Goal: Check status: Check status

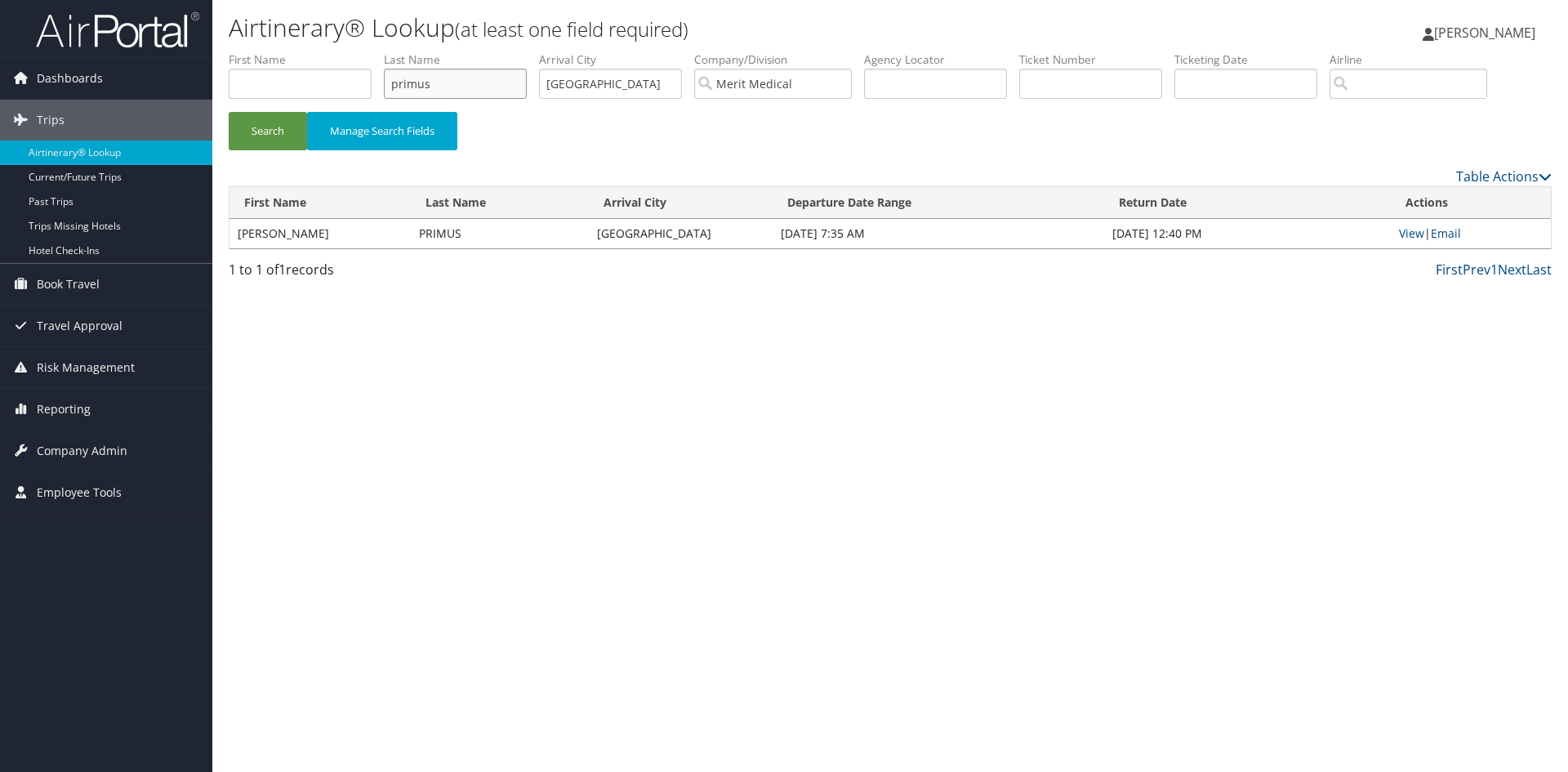
drag, startPoint x: 493, startPoint y: 85, endPoint x: 387, endPoint y: 87, distance: 106.0
click at [387, 87] on input "primus" at bounding box center [455, 84] width 143 height 30
click at [229, 112] on button "Search" at bounding box center [268, 131] width 78 height 38
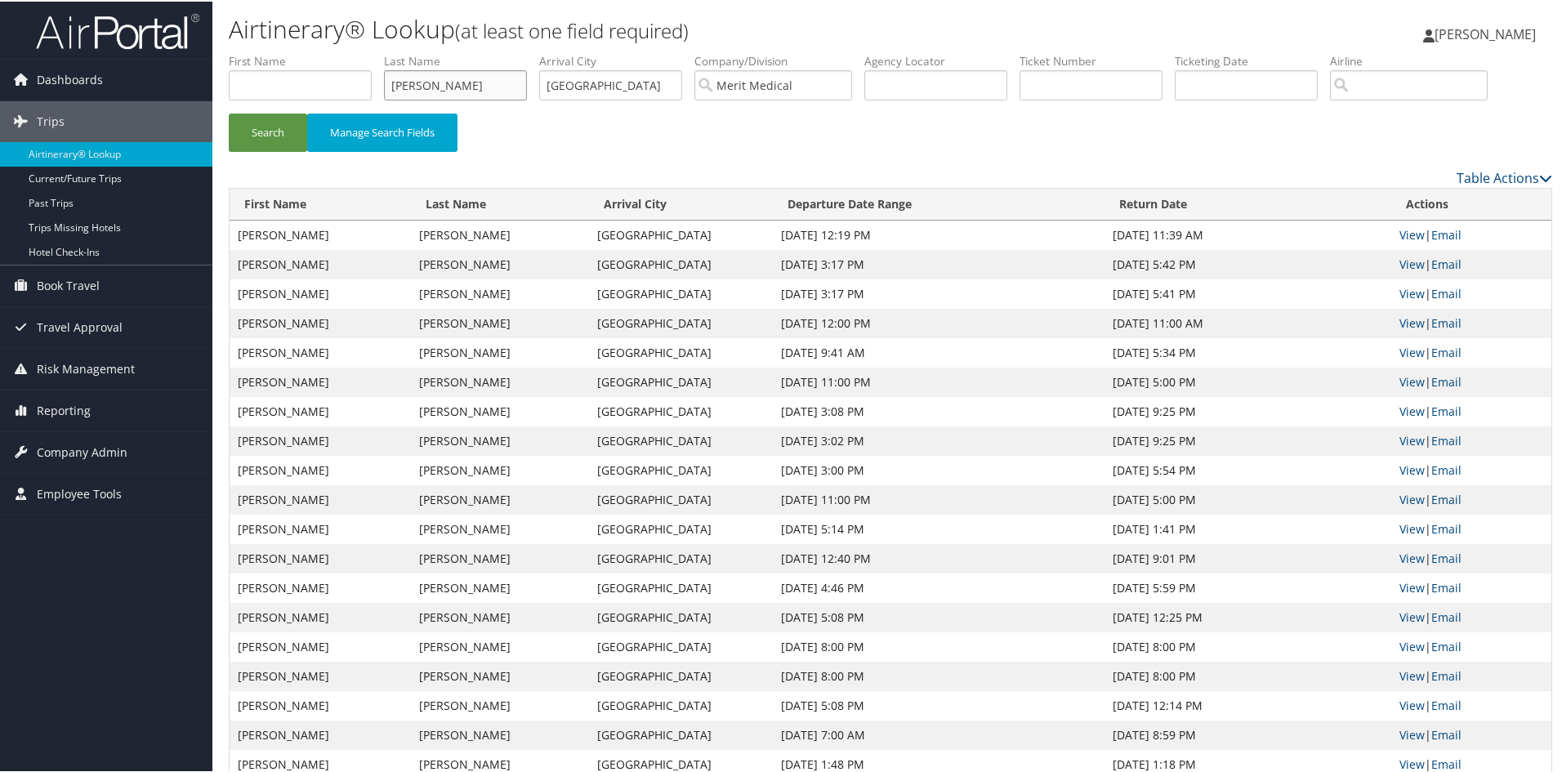
drag, startPoint x: 423, startPoint y: 83, endPoint x: 327, endPoint y: 84, distance: 96.4
click at [327, 51] on ul "First Name Last Name [PERSON_NAME] Departure City Arrival City salt lake city C…" at bounding box center [891, 51] width 1324 height 0
click at [229, 112] on button "Search" at bounding box center [268, 131] width 78 height 38
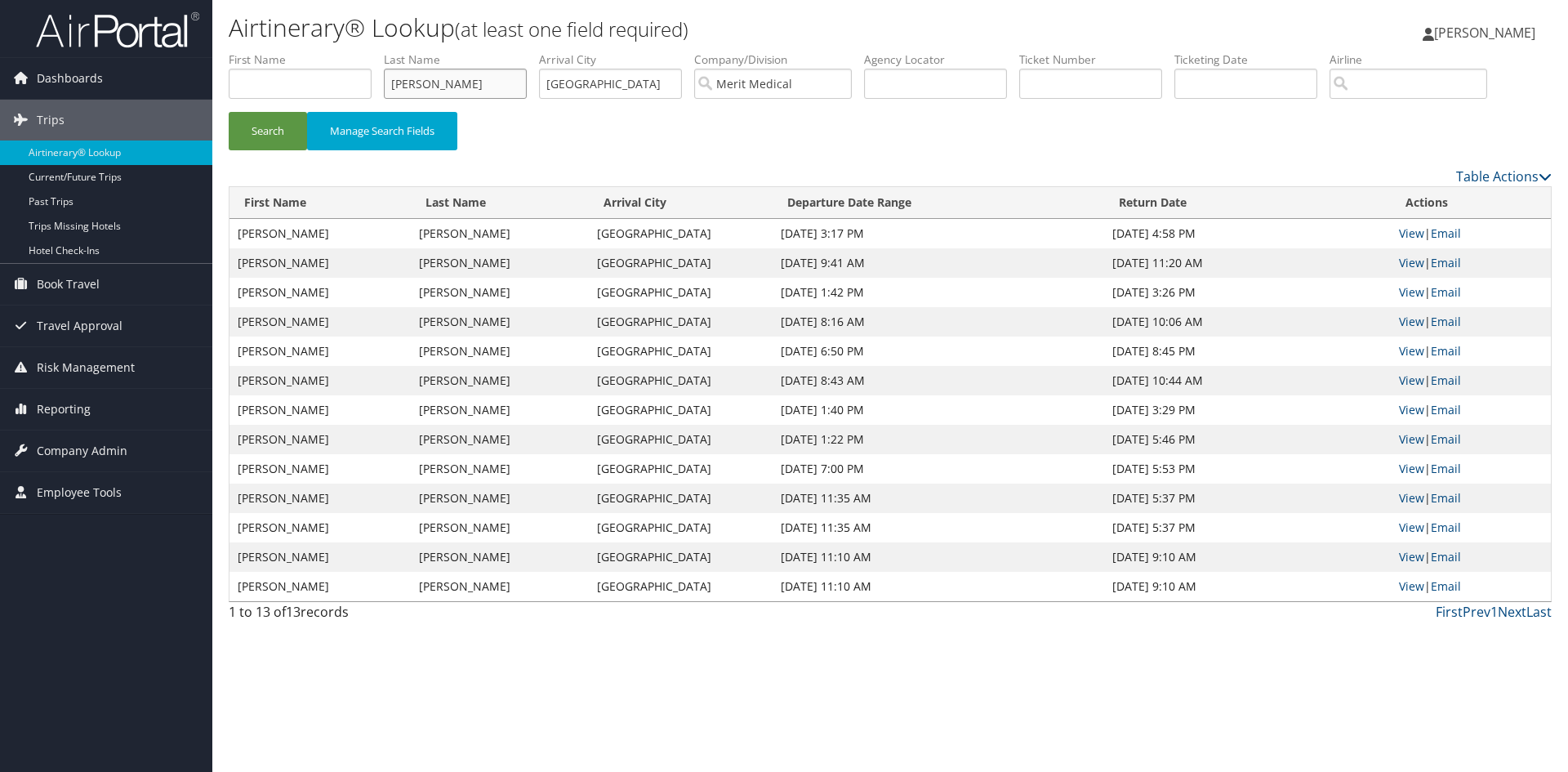
drag, startPoint x: 467, startPoint y: 86, endPoint x: 368, endPoint y: 84, distance: 99.0
click at [368, 51] on ul "First Name Last Name [PERSON_NAME] Departure City Arrival City salt lake city C…" at bounding box center [890, 51] width 1323 height 0
type input "[PERSON_NAME]"
click at [229, 112] on button "Search" at bounding box center [268, 131] width 78 height 38
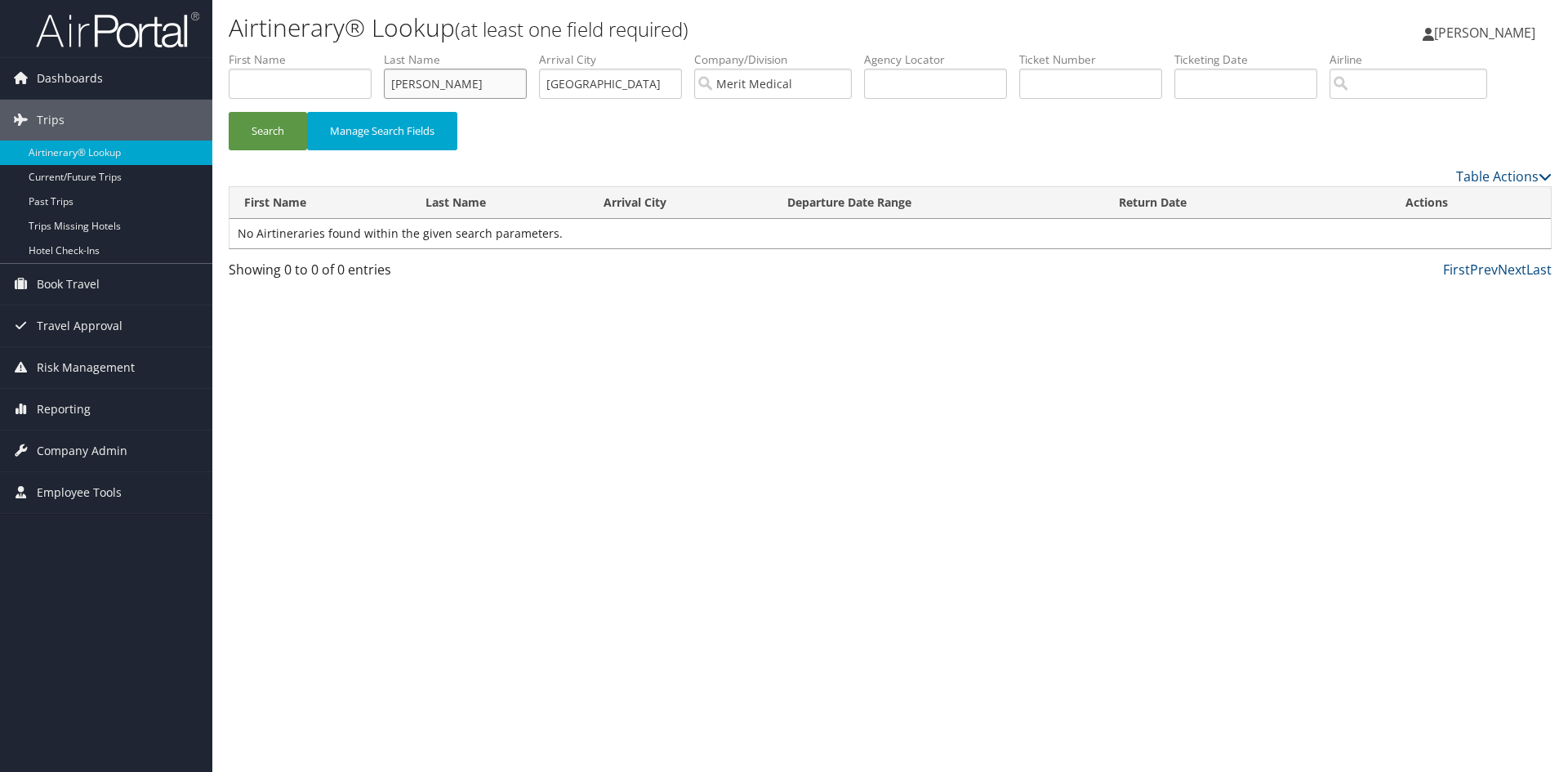
drag, startPoint x: 472, startPoint y: 86, endPoint x: 366, endPoint y: 90, distance: 106.1
click at [366, 51] on ul "First Name Last Name [PERSON_NAME] Departure City Arrival City salt lake city C…" at bounding box center [890, 51] width 1323 height 0
click at [329, 69] on input "text" at bounding box center [300, 84] width 143 height 30
type input "[PERSON_NAME]"
click at [229, 112] on button "Search" at bounding box center [268, 131] width 78 height 38
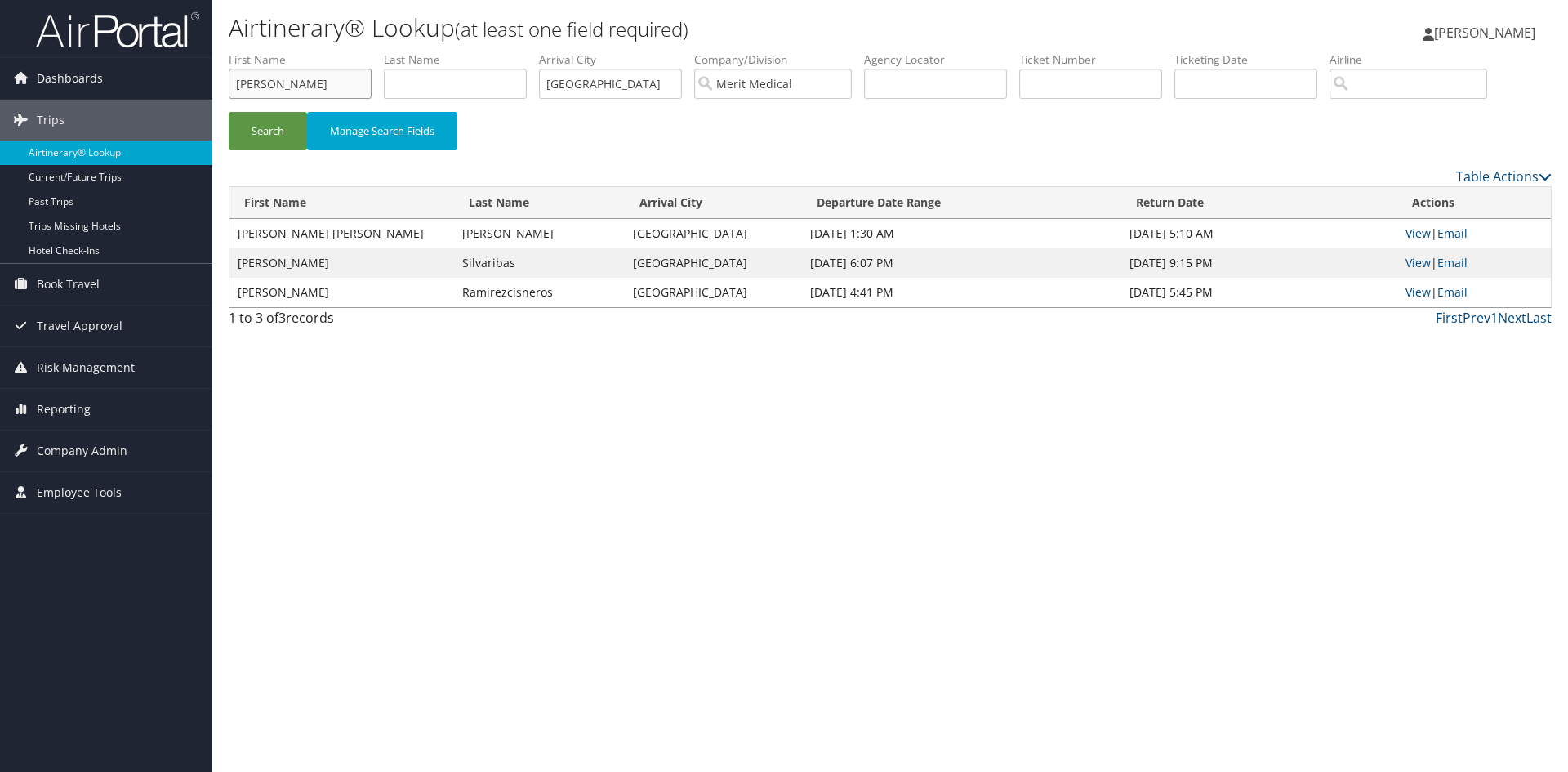
drag, startPoint x: 306, startPoint y: 83, endPoint x: 208, endPoint y: 99, distance: 99.3
click at [208, 98] on div "Dashboards AirPortal 360™ (Manager) My Travel Dashboard Trips Airtinerary® Look…" at bounding box center [784, 386] width 1568 height 772
click at [229, 112] on button "Search" at bounding box center [268, 131] width 78 height 38
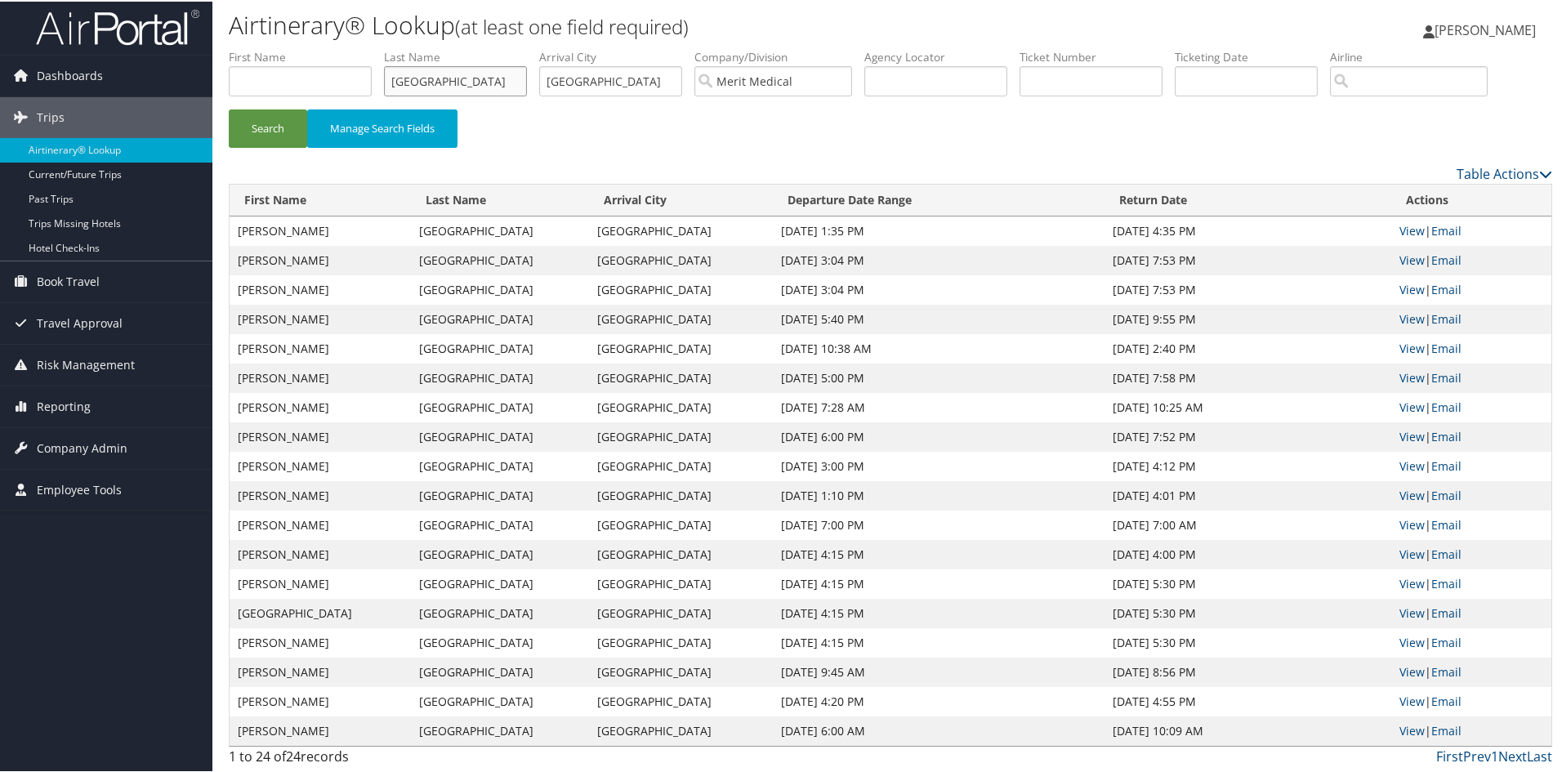
scroll to position [5, 0]
drag, startPoint x: 462, startPoint y: 84, endPoint x: 391, endPoint y: 71, distance: 73.1
click at [389, 71] on input "[GEOGRAPHIC_DATA]" at bounding box center [455, 79] width 143 height 30
click at [229, 107] on button "Search" at bounding box center [268, 126] width 78 height 38
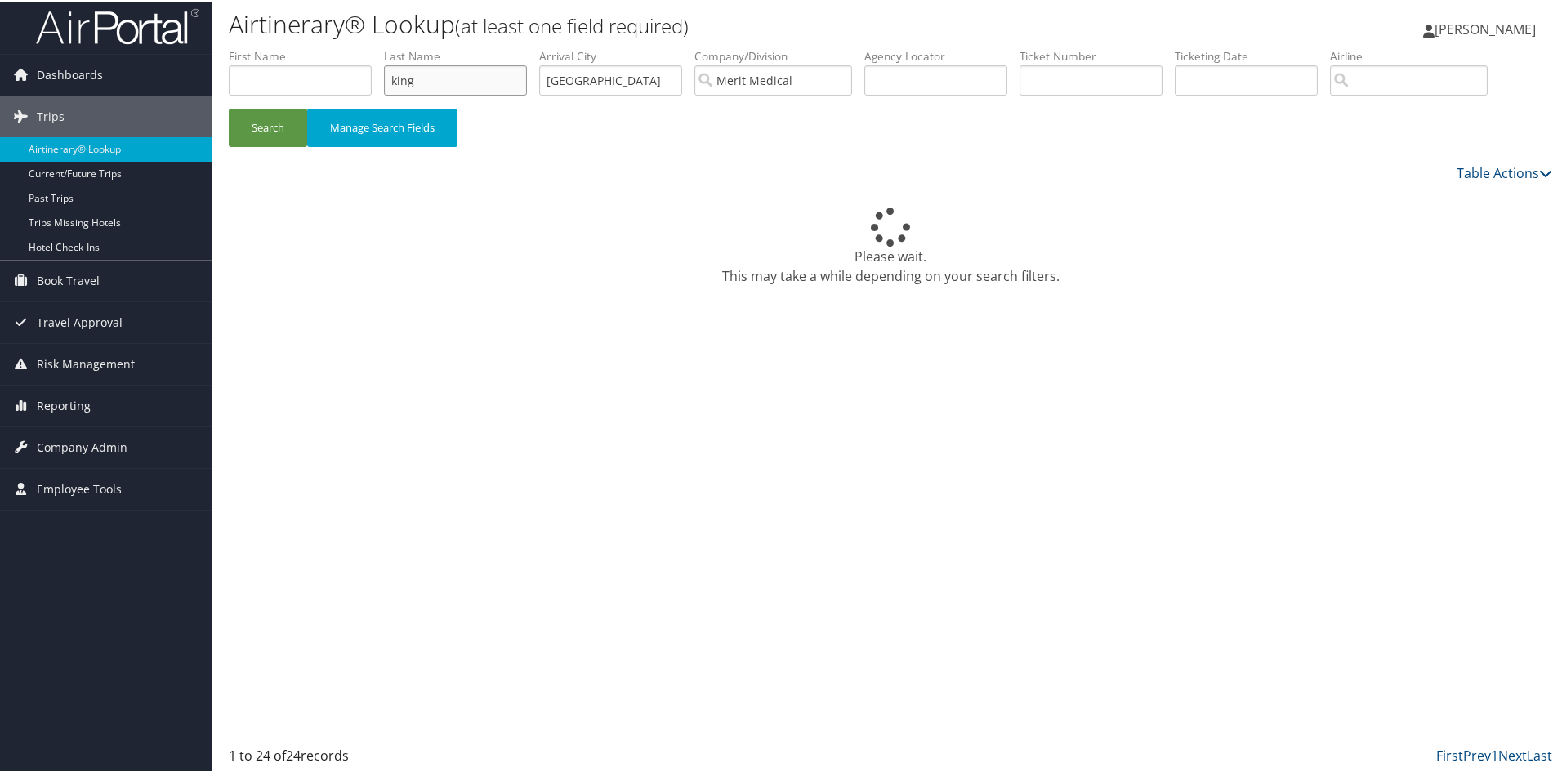
scroll to position [0, 0]
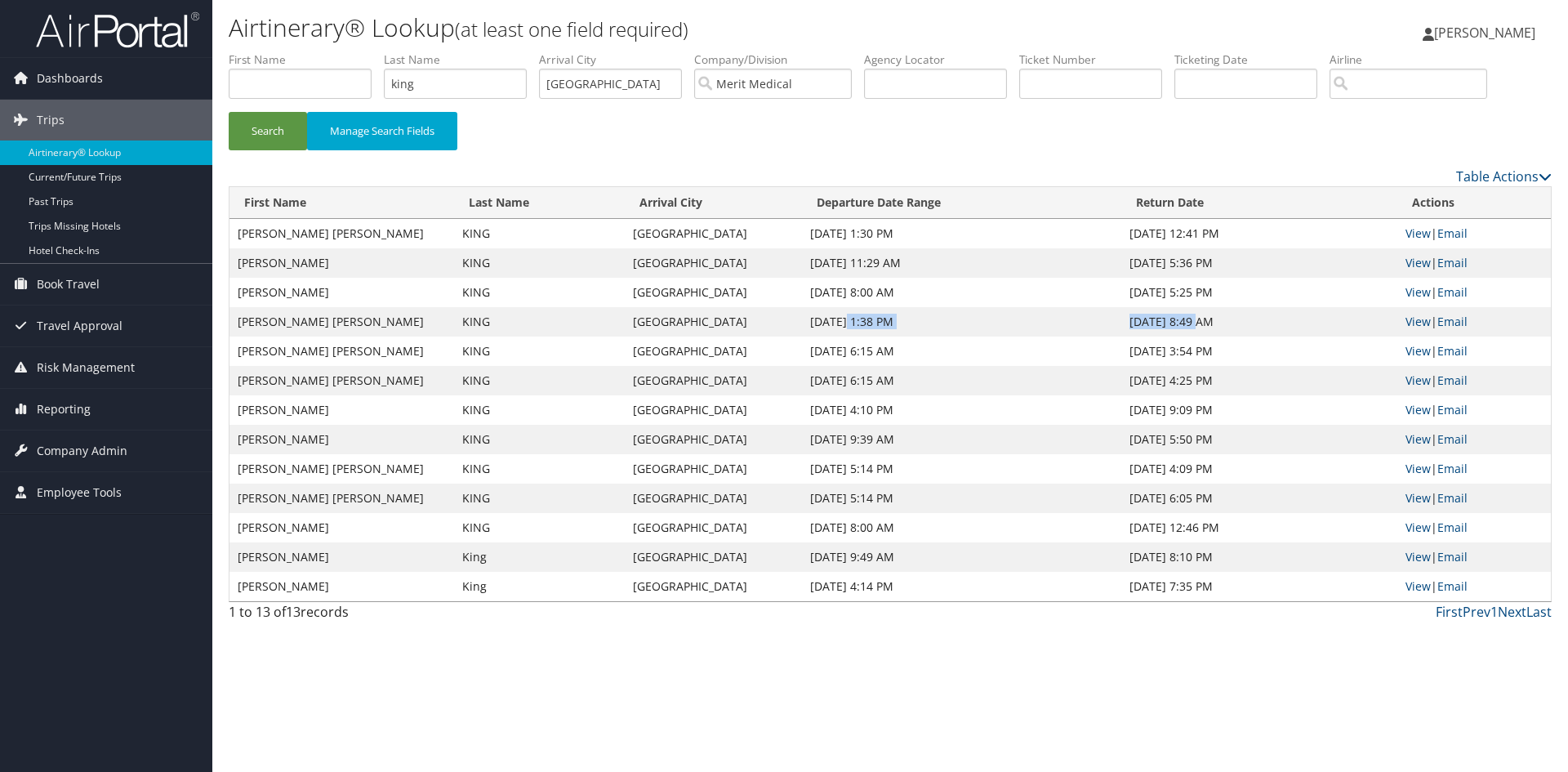
drag, startPoint x: 816, startPoint y: 319, endPoint x: 1181, endPoint y: 331, distance: 365.2
click at [1181, 331] on tr "[PERSON_NAME] [PERSON_NAME][GEOGRAPHIC_DATA] [DATE] 1:38 PM [DATE] 8:49 AM View…" at bounding box center [890, 321] width 1321 height 29
click at [1180, 324] on td "[DATE] 8:49 AM" at bounding box center [1259, 321] width 276 height 29
drag, startPoint x: 429, startPoint y: 81, endPoint x: 365, endPoint y: 70, distance: 64.9
click at [365, 51] on ul "First Name Last Name [PERSON_NAME] Departure City Arrival City salt lake city C…" at bounding box center [890, 51] width 1323 height 0
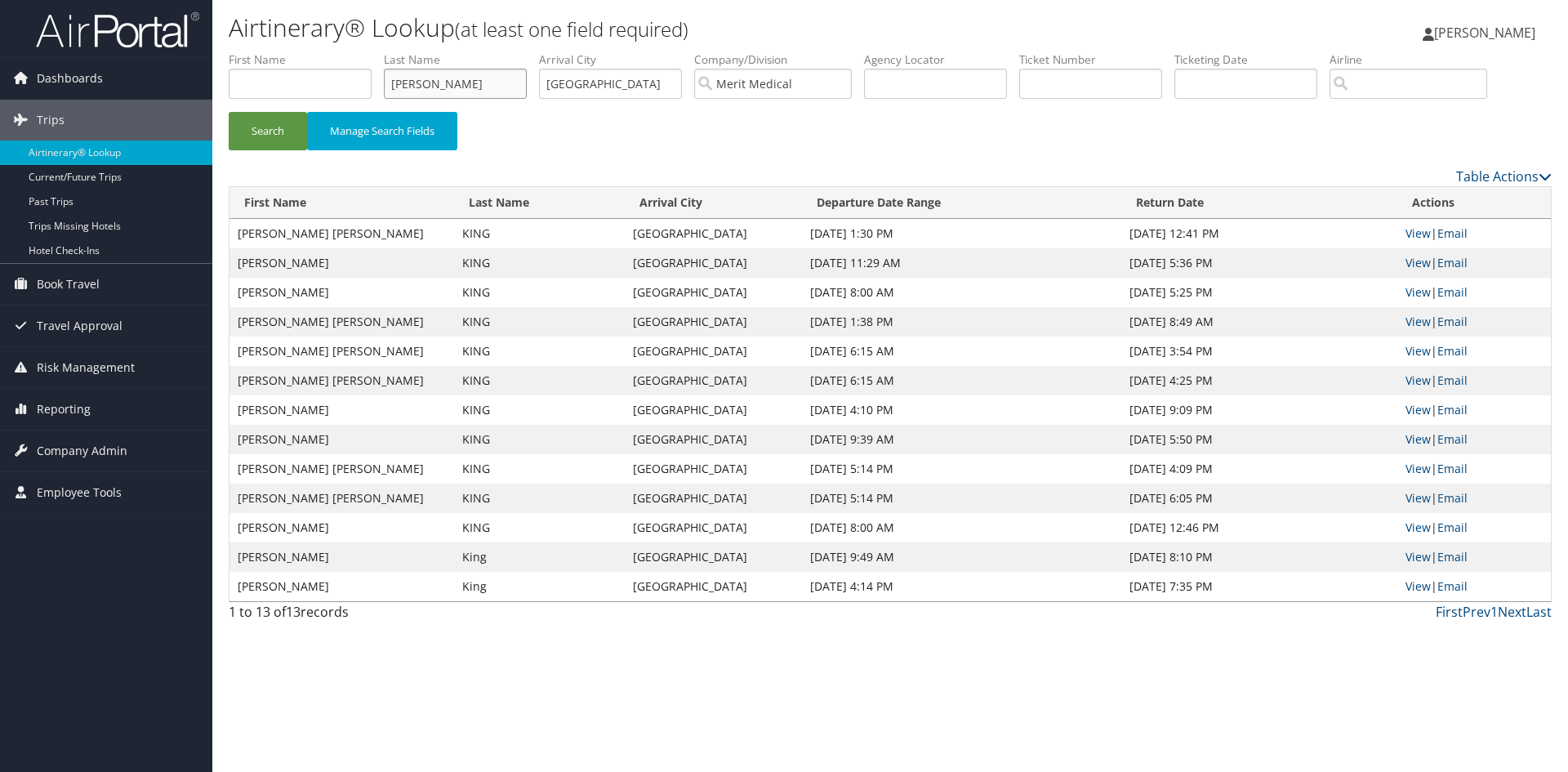
type input "[PERSON_NAME]"
click at [229, 112] on button "Search" at bounding box center [268, 131] width 78 height 38
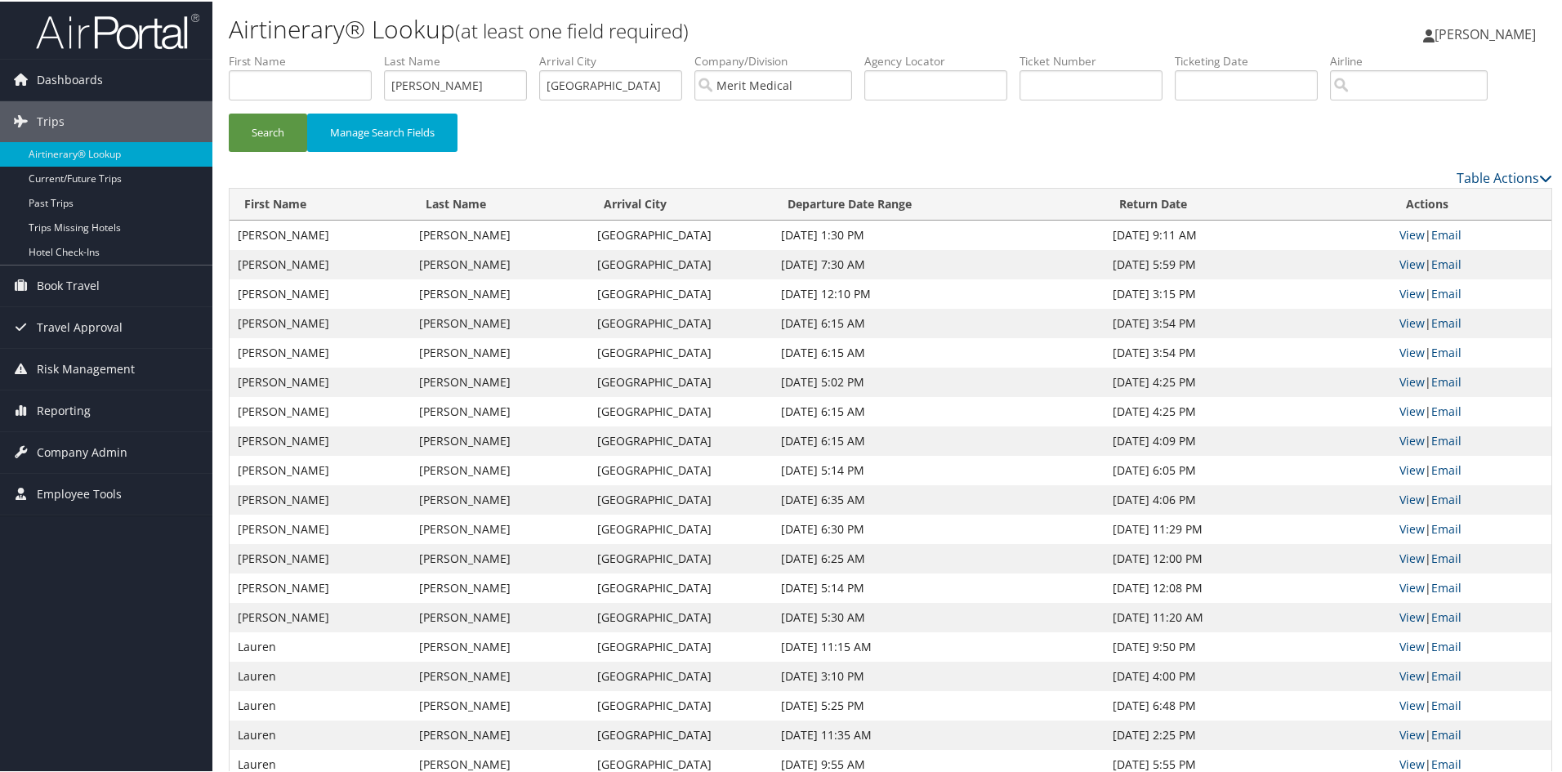
drag, startPoint x: 773, startPoint y: 297, endPoint x: 1191, endPoint y: 288, distance: 418.5
click at [1191, 288] on tr "[PERSON_NAME] [PERSON_NAME] [GEOGRAPHIC_DATA] [DATE] 12:10 PM [DATE] 3:15 PM Vi…" at bounding box center [891, 292] width 1322 height 29
click at [1191, 288] on td "[DATE] 3:15 PM" at bounding box center [1248, 292] width 287 height 29
